Goal: Information Seeking & Learning: Check status

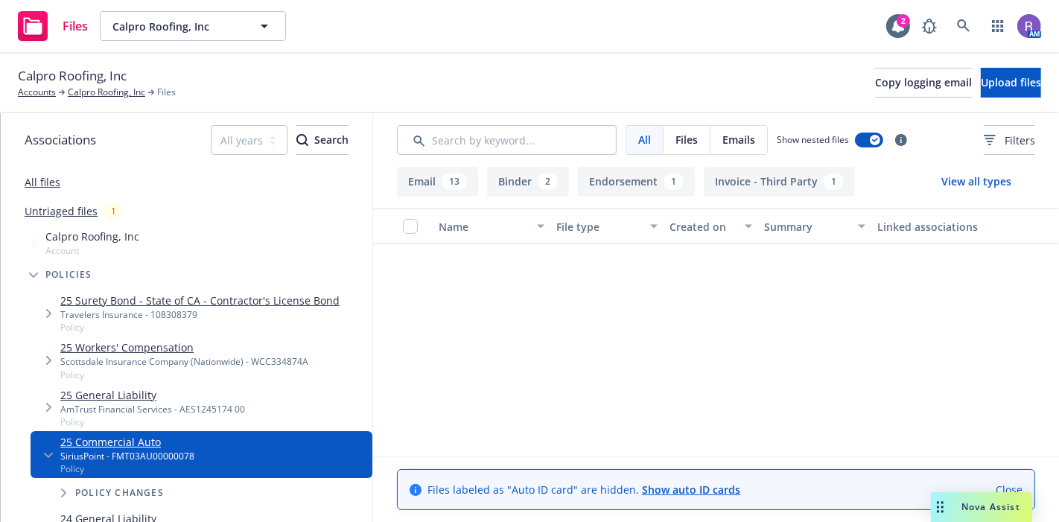
scroll to position [478, 0]
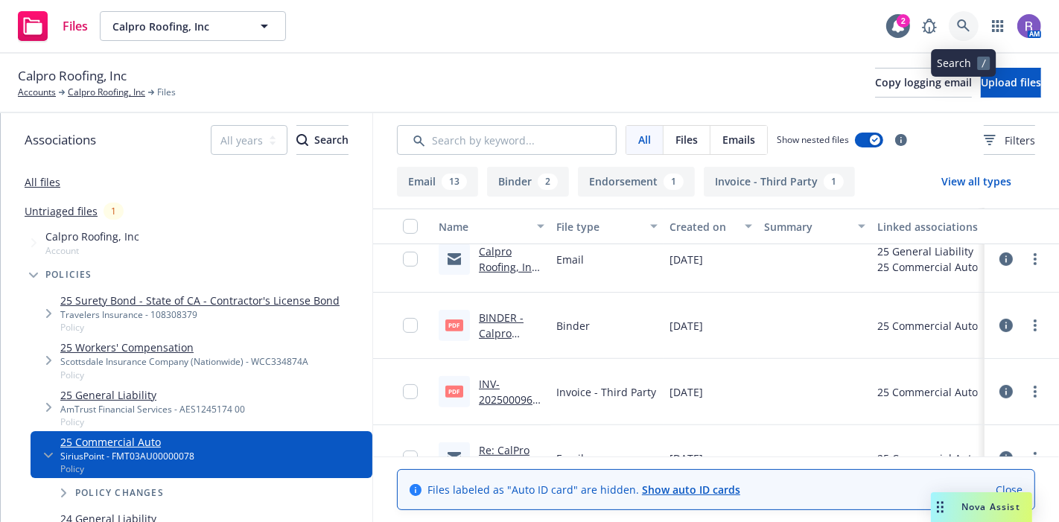
click at [969, 29] on icon at bounding box center [963, 25] width 13 height 13
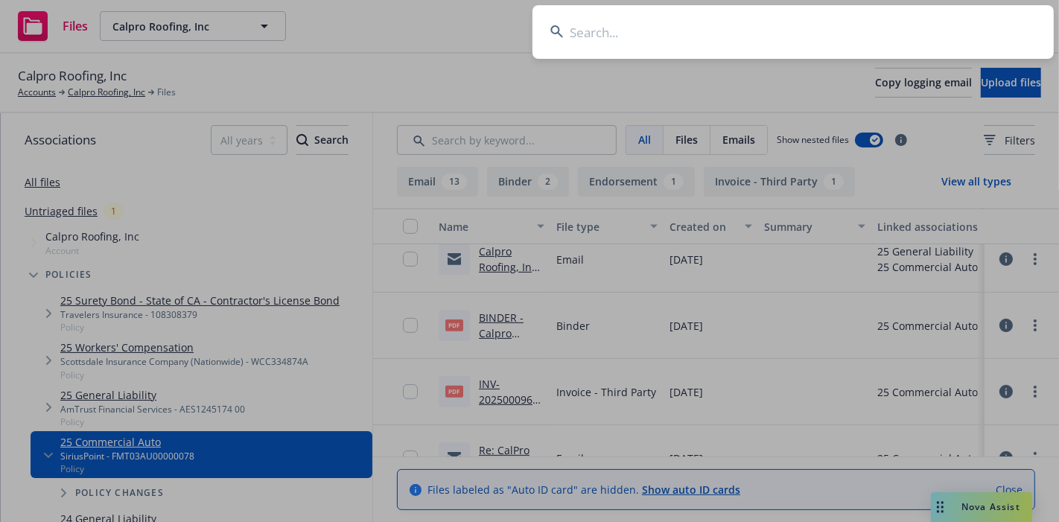
click at [969, 29] on input at bounding box center [793, 32] width 521 height 54
type input "apex cobex"
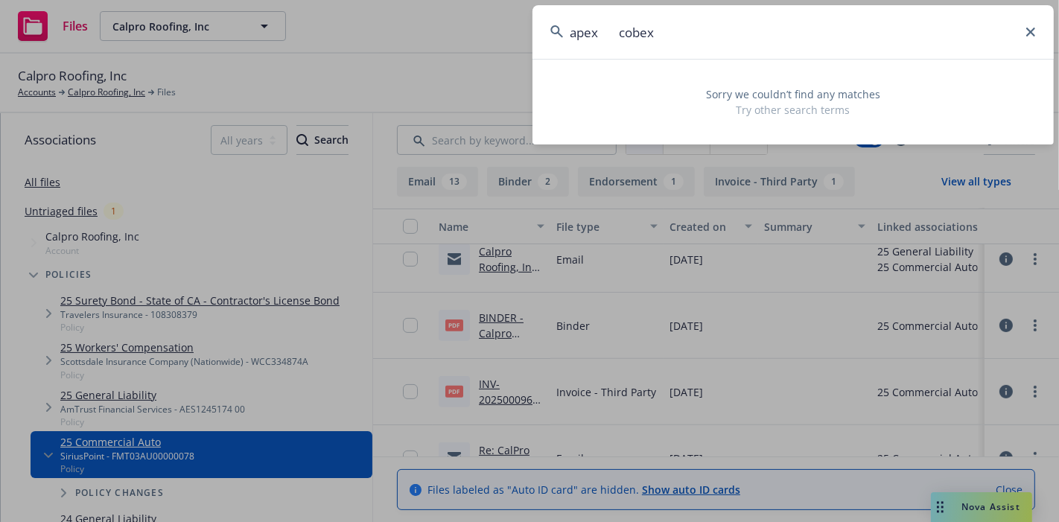
click at [651, 26] on input "apex cobex" at bounding box center [793, 32] width 521 height 54
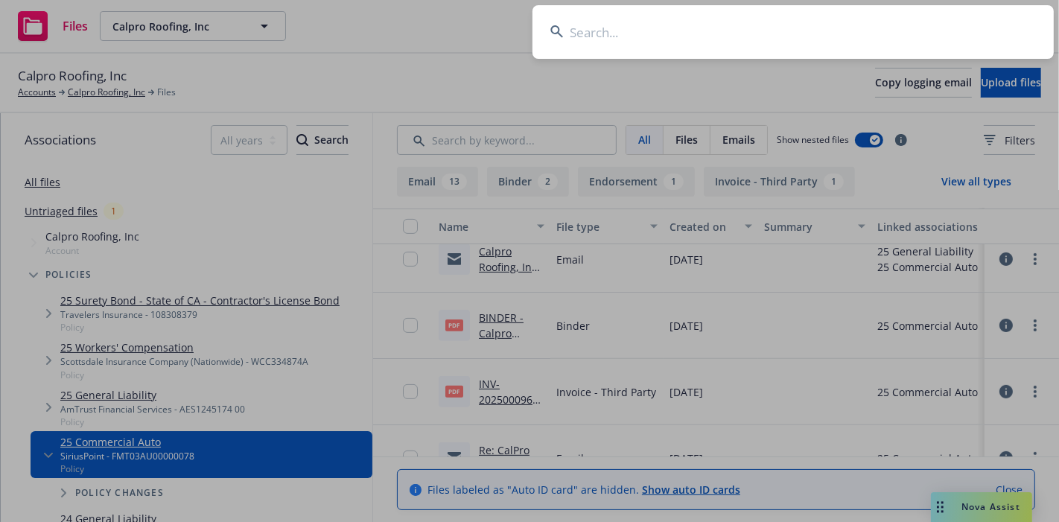
click at [616, 27] on input at bounding box center [793, 32] width 521 height 54
click at [627, 40] on input at bounding box center [793, 32] width 521 height 54
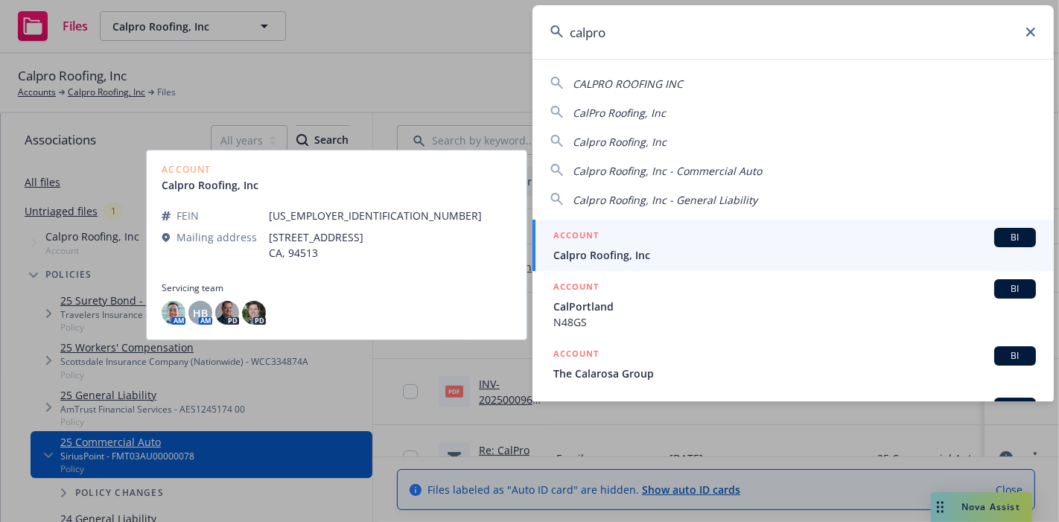
type input "calpro"
click at [627, 247] on div "ACCOUNT BI" at bounding box center [794, 237] width 483 height 19
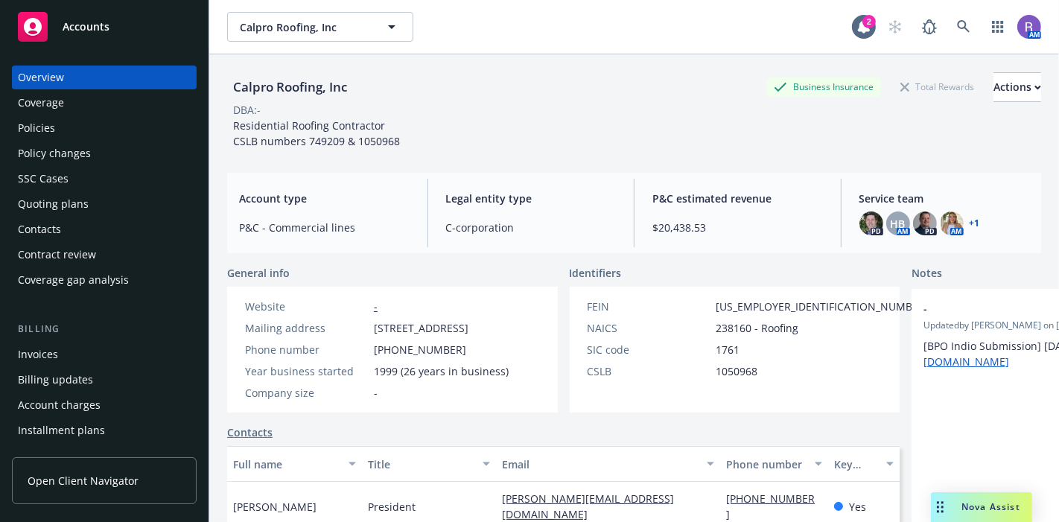
click at [308, 136] on span "Residential Roofing Contractor CSLB numbers 749209 & 1050968" at bounding box center [316, 133] width 167 height 30
click at [484, 127] on div "Calpro Roofing, Inc Business Insurance Total Rewards Actions DBA: - Residential…" at bounding box center [634, 110] width 814 height 77
click at [52, 127] on div "Policies" at bounding box center [36, 128] width 37 height 24
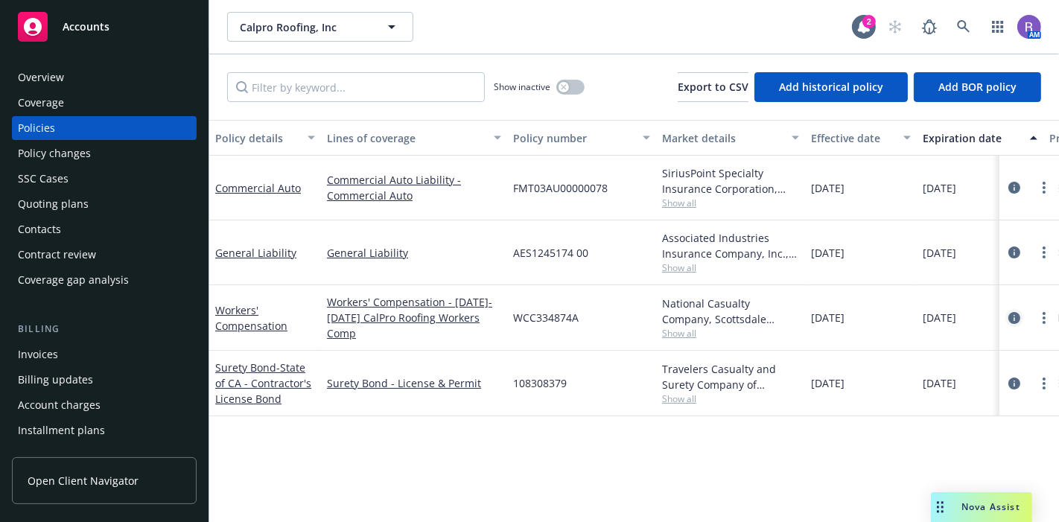
click at [1013, 316] on icon "circleInformation" at bounding box center [1015, 318] width 12 height 12
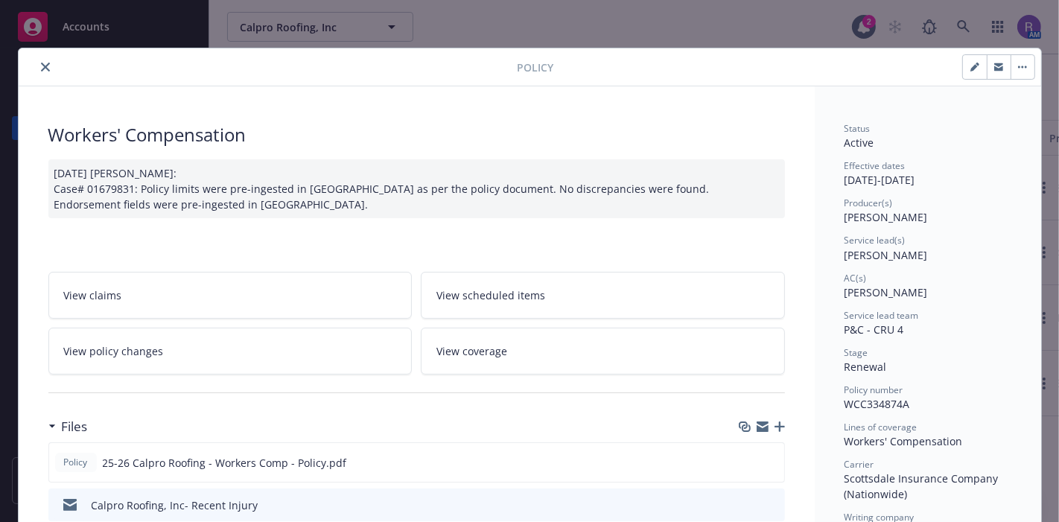
click at [41, 67] on icon "close" at bounding box center [45, 67] width 9 height 9
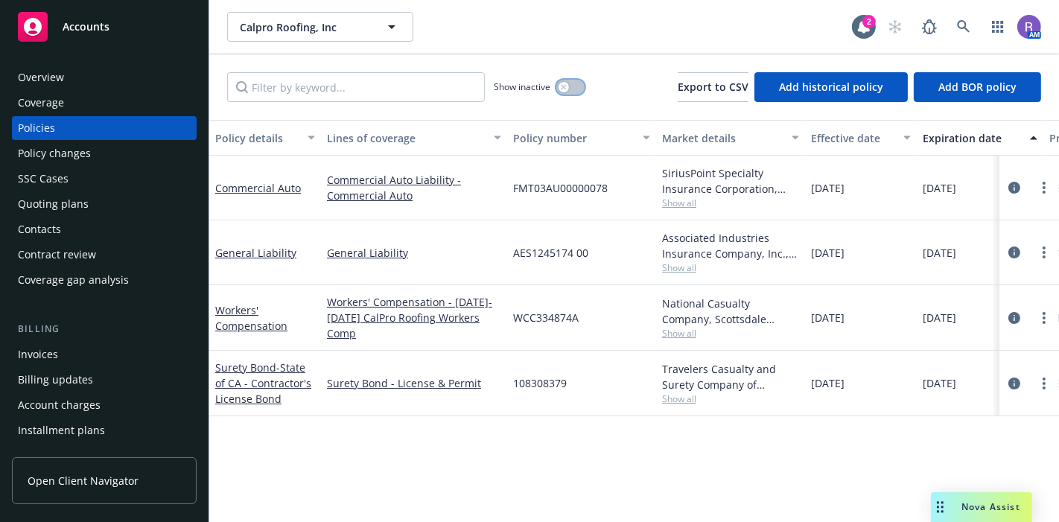
click at [568, 85] on div "button" at bounding box center [564, 87] width 10 height 10
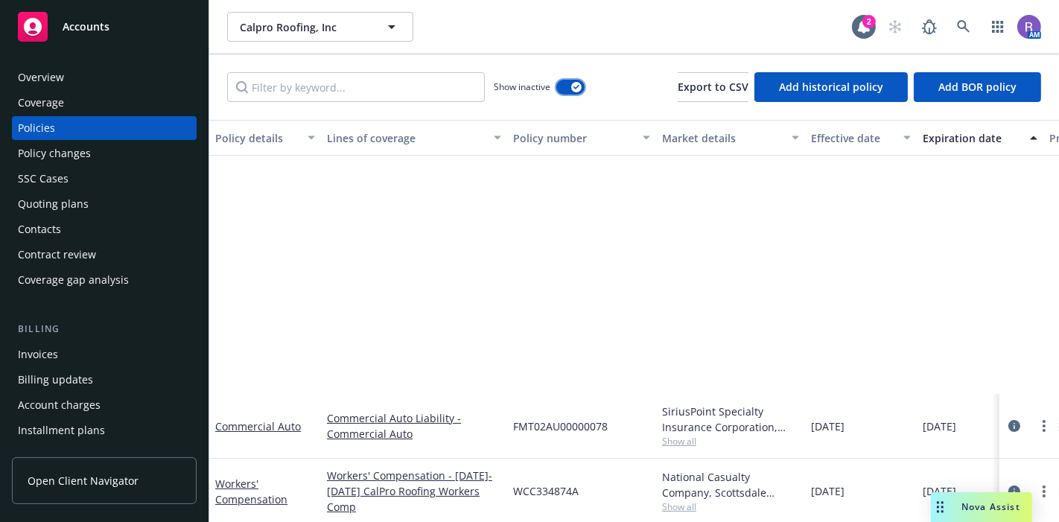
scroll to position [301, 0]
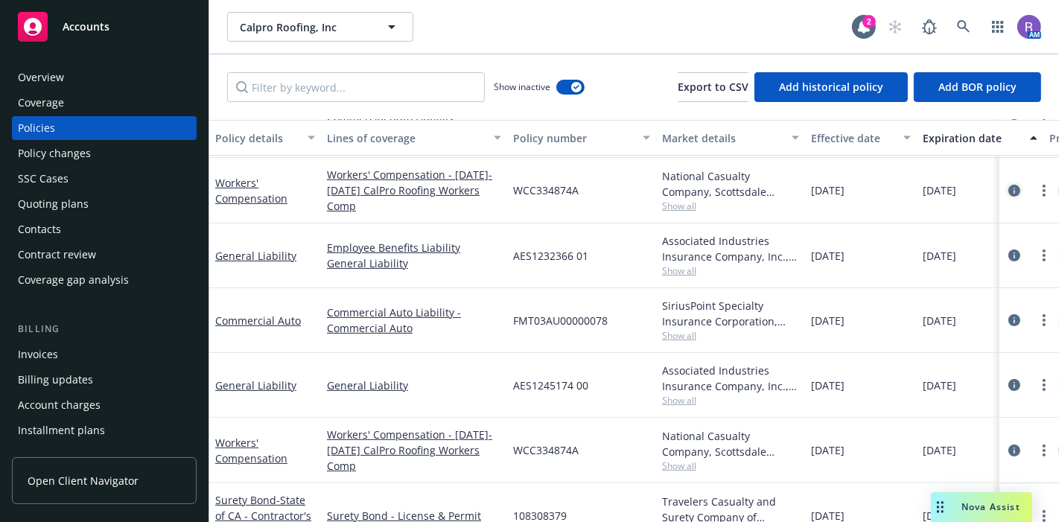
click at [1009, 185] on icon "circleInformation" at bounding box center [1015, 191] width 12 height 12
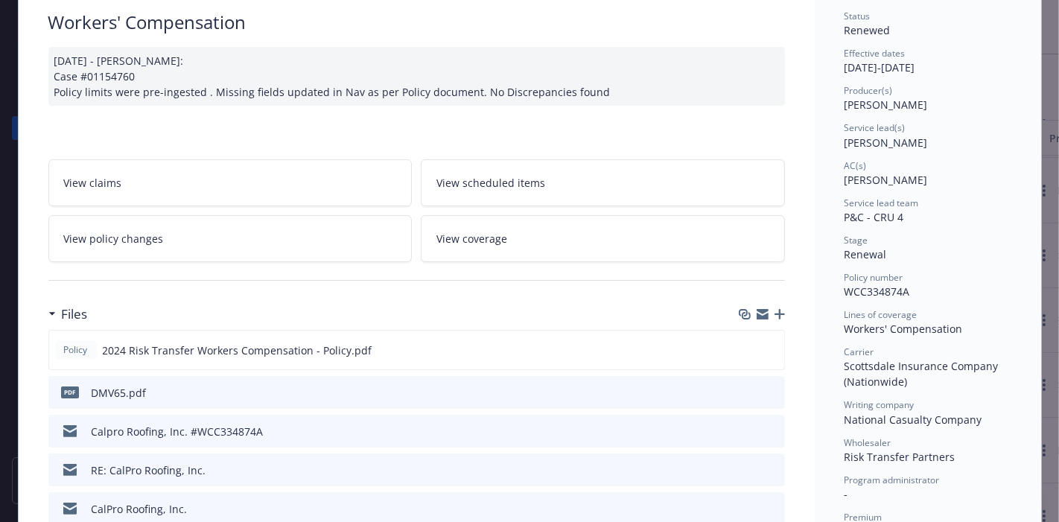
scroll to position [135, 0]
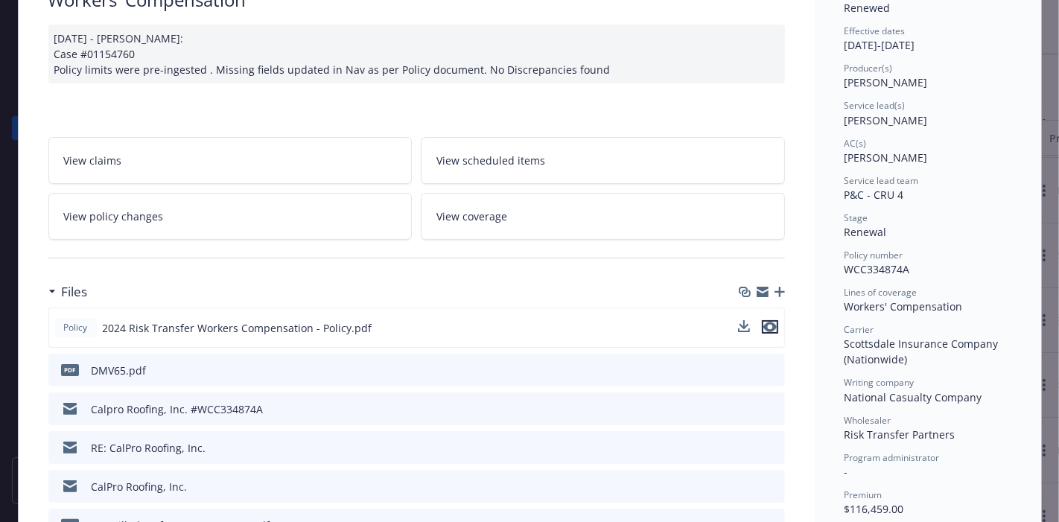
click at [764, 323] on icon "preview file" at bounding box center [770, 327] width 13 height 10
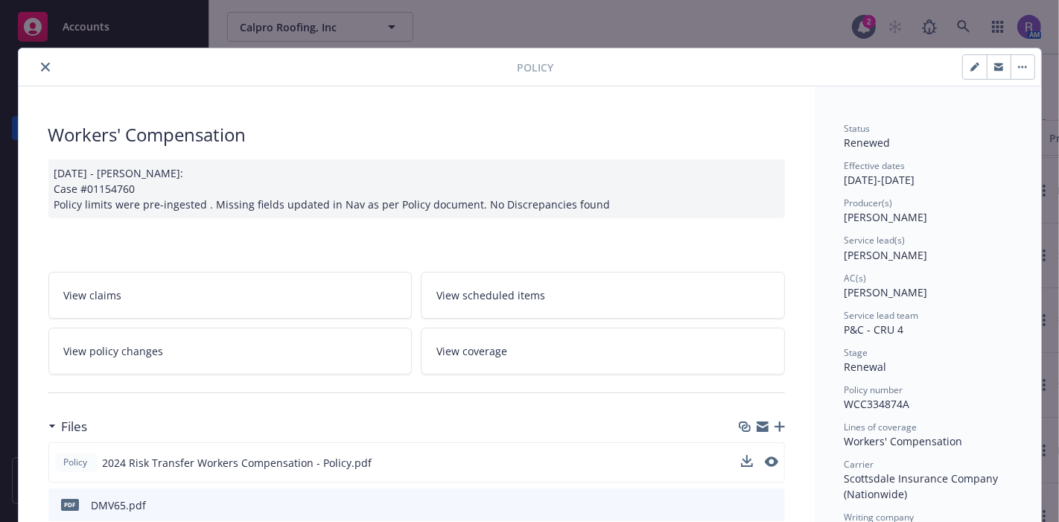
click at [42, 64] on icon "close" at bounding box center [45, 67] width 9 height 9
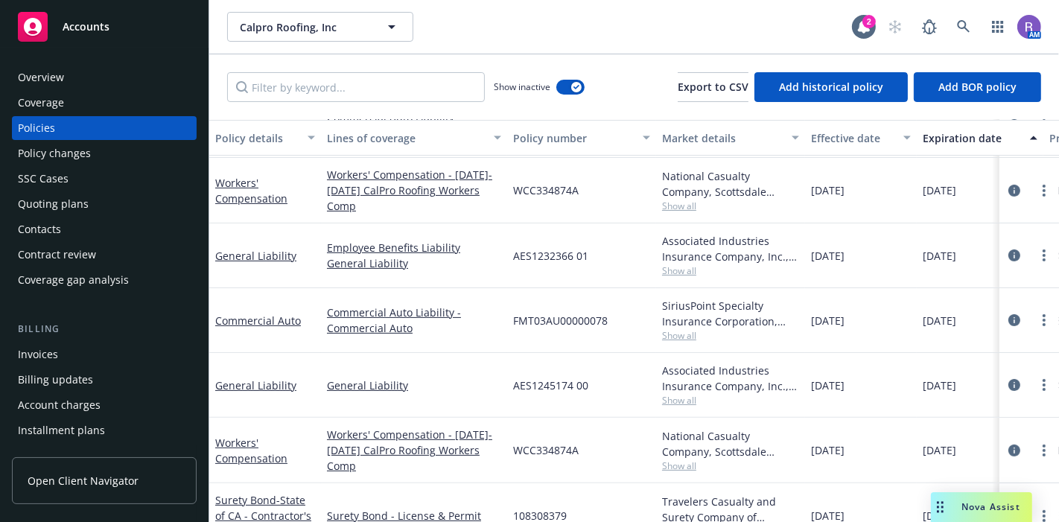
click at [537, 21] on div "Calpro Roofing, Inc Calpro Roofing, Inc" at bounding box center [539, 27] width 625 height 30
click at [505, 26] on div "Calpro Roofing, Inc Calpro Roofing, Inc" at bounding box center [539, 27] width 625 height 30
click at [510, 26] on div "Calpro Roofing, Inc Calpro Roofing, Inc" at bounding box center [539, 27] width 625 height 30
click at [490, 31] on div "Calpro Roofing, Inc Calpro Roofing, Inc" at bounding box center [539, 27] width 625 height 30
click at [543, 21] on div "Calpro Roofing, Inc Calpro Roofing, Inc" at bounding box center [539, 27] width 625 height 30
